Goal: Transaction & Acquisition: Download file/media

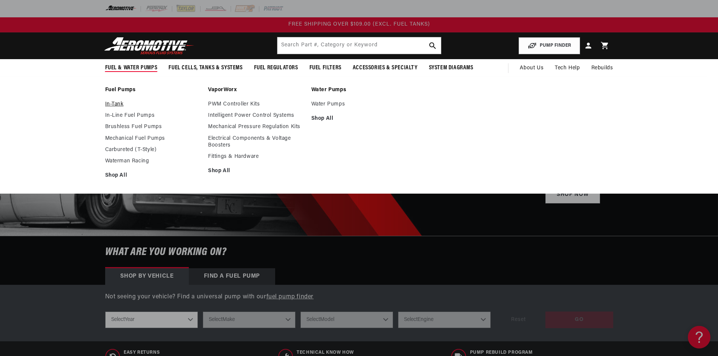
click at [115, 104] on link "In-Tank" at bounding box center [153, 104] width 96 height 7
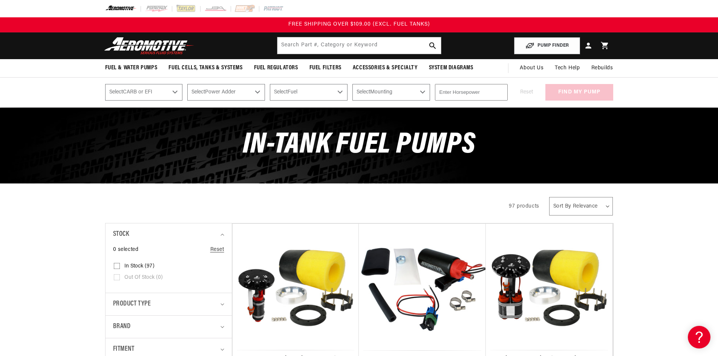
scroll to position [189, 0]
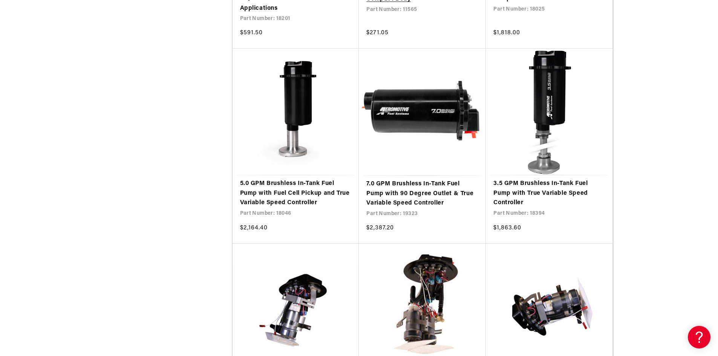
scroll to position [1886, 0]
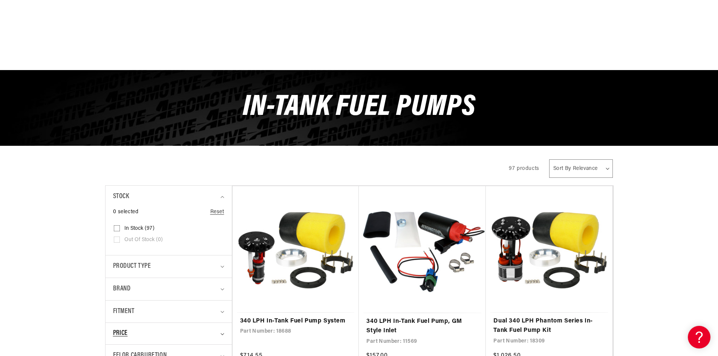
scroll to position [151, 0]
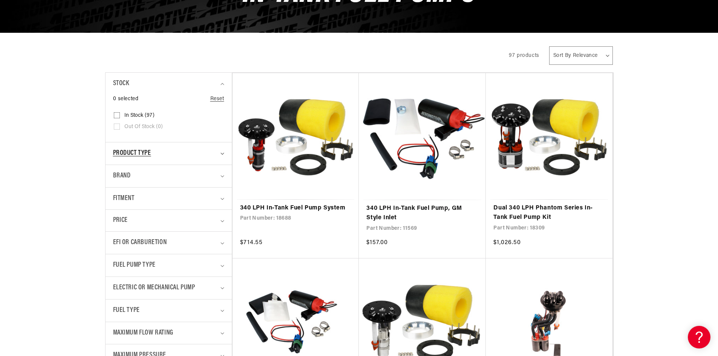
click at [183, 155] on div "Product type" at bounding box center [165, 153] width 105 height 11
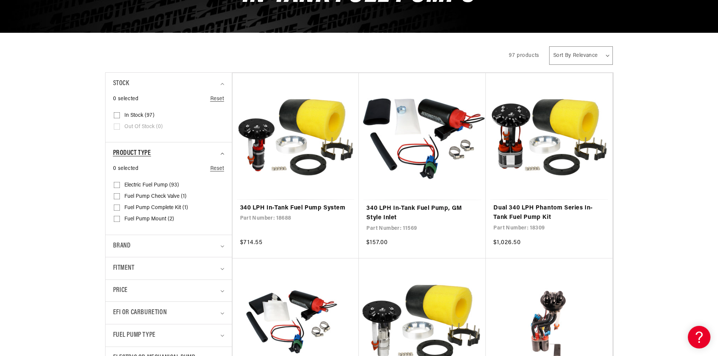
click at [183, 155] on div "Product type" at bounding box center [165, 153] width 105 height 11
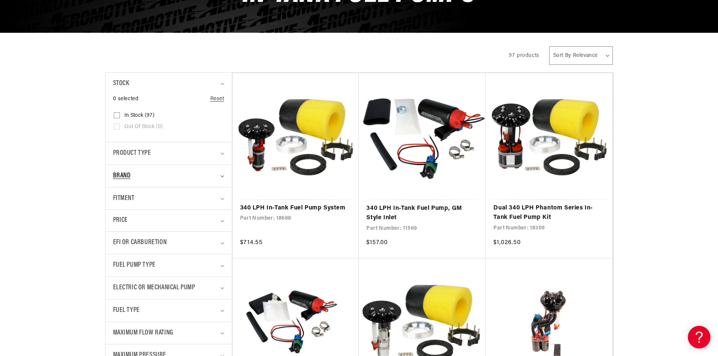
click at [212, 186] on summary "Brand" at bounding box center [168, 176] width 111 height 22
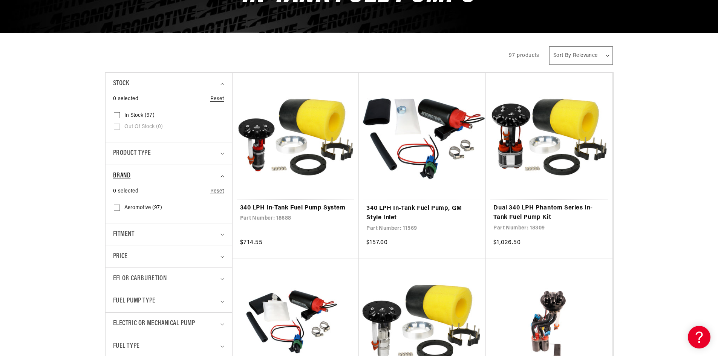
click at [221, 183] on summary "Brand" at bounding box center [168, 176] width 111 height 22
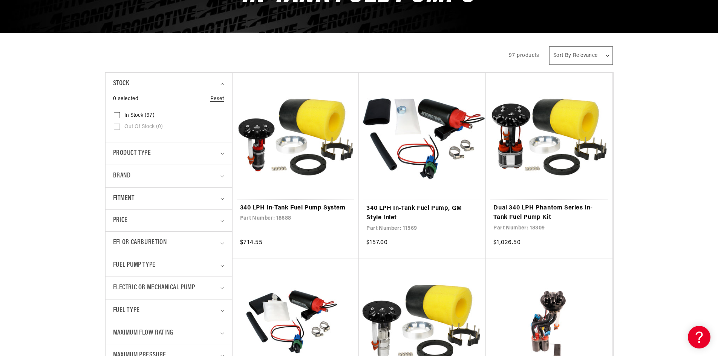
click at [227, 241] on details "EFI or Carburetion 0 selected Reset EFI or Carburetion Carburetion (65) Carbure…" at bounding box center [169, 243] width 126 height 23
click at [224, 241] on summary "EFI or Carburetion" at bounding box center [168, 243] width 111 height 22
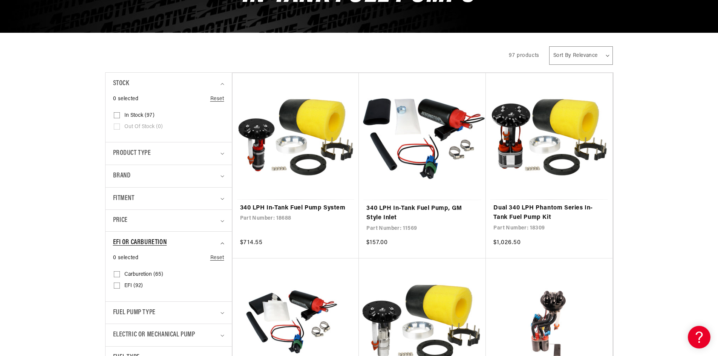
click at [223, 241] on summary "EFI or Carburetion" at bounding box center [168, 243] width 111 height 22
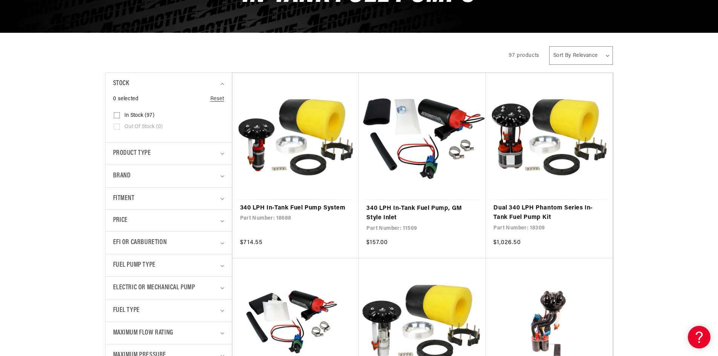
scroll to position [0, 0]
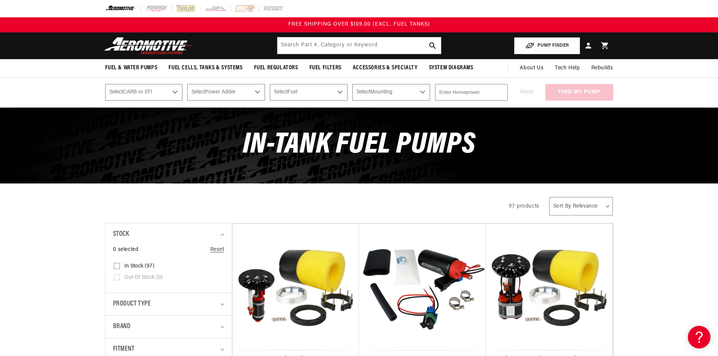
click at [183, 95] on select "Select CARB or EFI [GEOGRAPHIC_DATA] Fuel Injected" at bounding box center [144, 92] width 78 height 17
select select "Fuel-Injected"
click at [105, 84] on select "Select CARB or EFI [GEOGRAPHIC_DATA] Fuel Injected" at bounding box center [144, 92] width 78 height 17
select select "Fuel-Injected"
click at [261, 89] on select "Select Power Adder No - Naturally Aspirated Yes - Forced Induction" at bounding box center [226, 92] width 78 height 17
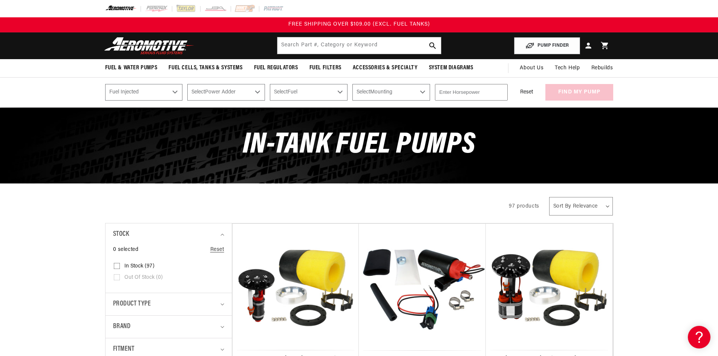
select select "Yes-Forced-Induction"
click at [187, 84] on select "Select Power Adder No - Naturally Aspirated Yes - Forced Induction" at bounding box center [226, 92] width 78 height 17
select select "Yes-Forced-Induction"
click at [336, 89] on select "Select Fuel E85 Gas" at bounding box center [309, 92] width 78 height 17
select select "Gas"
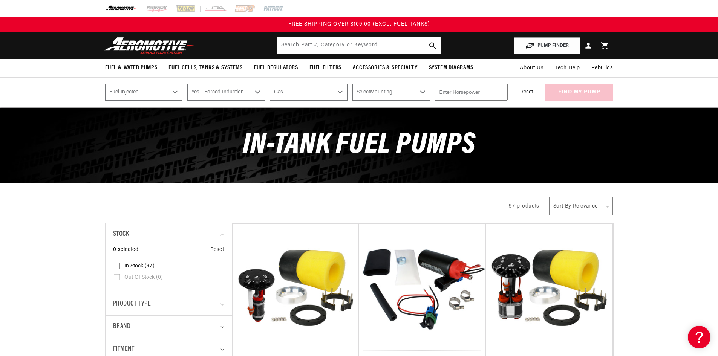
click at [270, 84] on select "Select Fuel E85 Gas" at bounding box center [309, 92] width 78 height 17
select select "Gas"
click at [407, 92] on select "Select Mounting External In-Tank" at bounding box center [392, 92] width 78 height 17
select select "In-Tank"
click at [353, 84] on select "Select Mounting External In-Tank" at bounding box center [392, 92] width 78 height 17
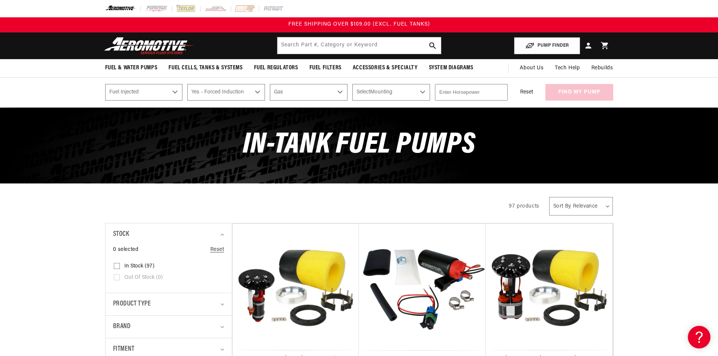
select select "In-Tank"
click at [531, 90] on button "Reset" at bounding box center [527, 92] width 28 height 17
select select "CARB or EFI"
select select "Power Adder"
select select "Fuel"
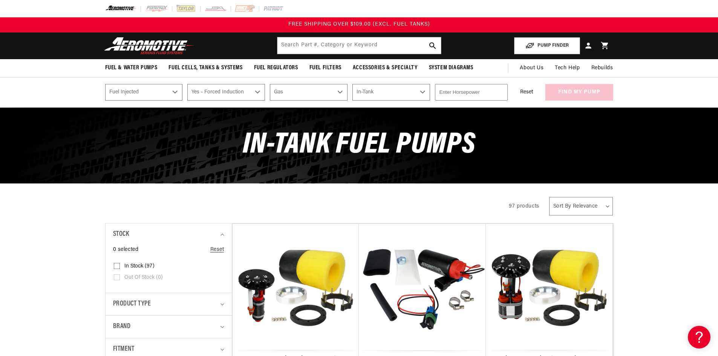
select select "Mounting"
click at [566, 93] on div "Reset find my pump" at bounding box center [563, 92] width 101 height 17
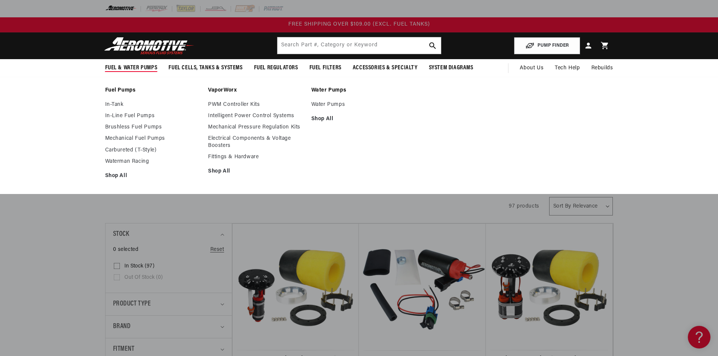
click at [123, 86] on div "Fuel Pumps In-Tank In-Line Fuel Pumps Brushless Fuel Pumps Shop All Shop All Sh…" at bounding box center [359, 136] width 718 height 118
click at [123, 88] on link "Fuel Pumps" at bounding box center [153, 90] width 96 height 7
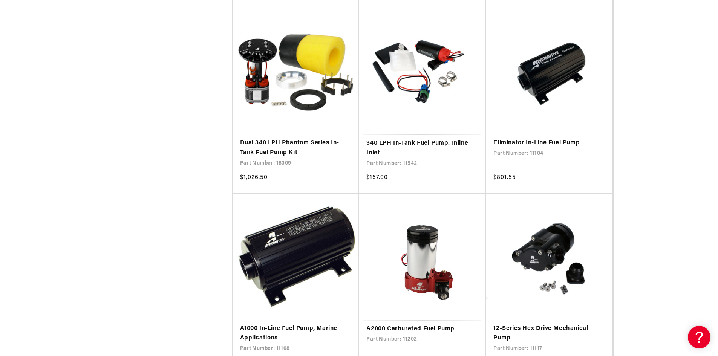
scroll to position [905, 0]
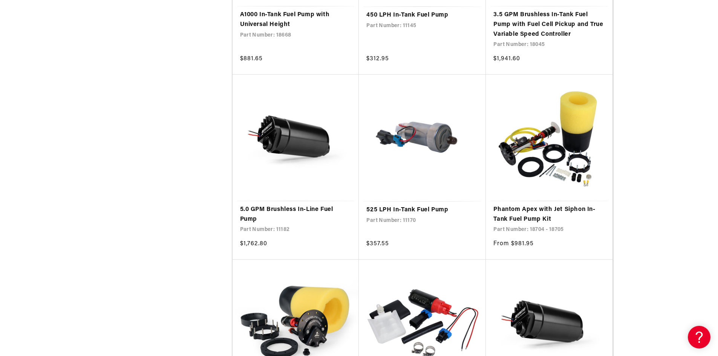
scroll to position [2489, 0]
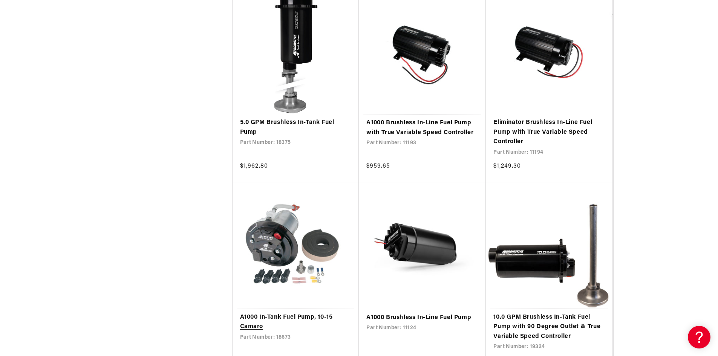
scroll to position [4073, 0]
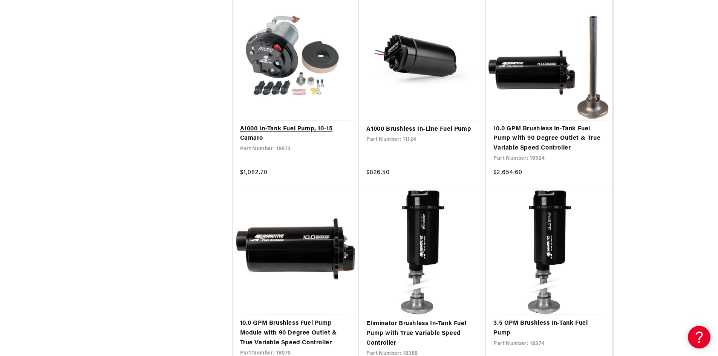
click at [306, 129] on link "A1000 In-Tank Fuel Pump, 10-15 Camaro" at bounding box center [296, 133] width 112 height 19
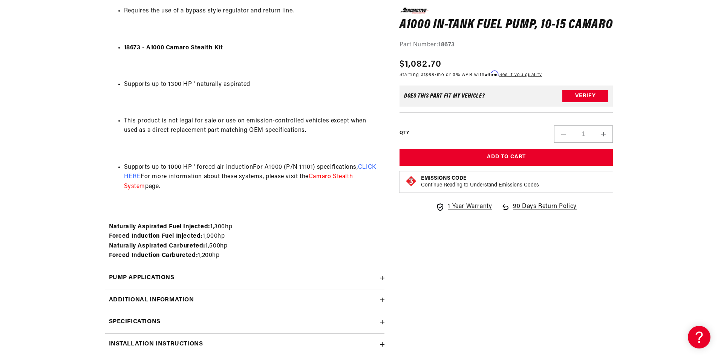
scroll to position [792, 0]
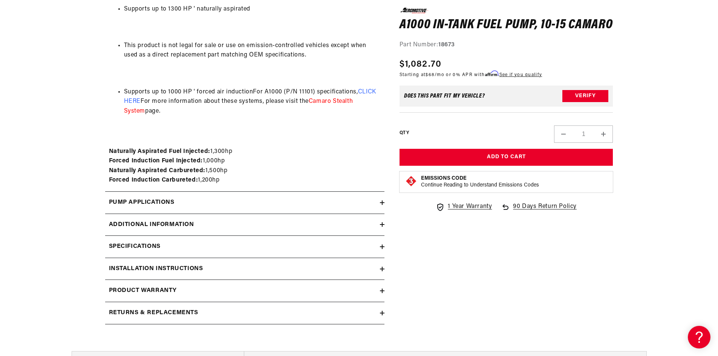
click at [188, 262] on summary "Installation Instructions" at bounding box center [244, 269] width 279 height 22
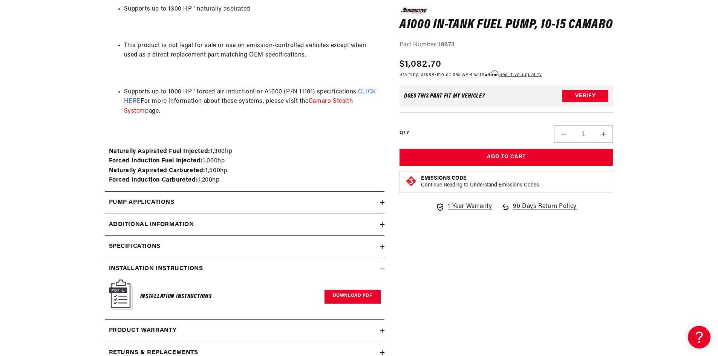
click at [343, 299] on link "Download PDF" at bounding box center [353, 297] width 56 height 14
